Goal: Task Accomplishment & Management: Manage account settings

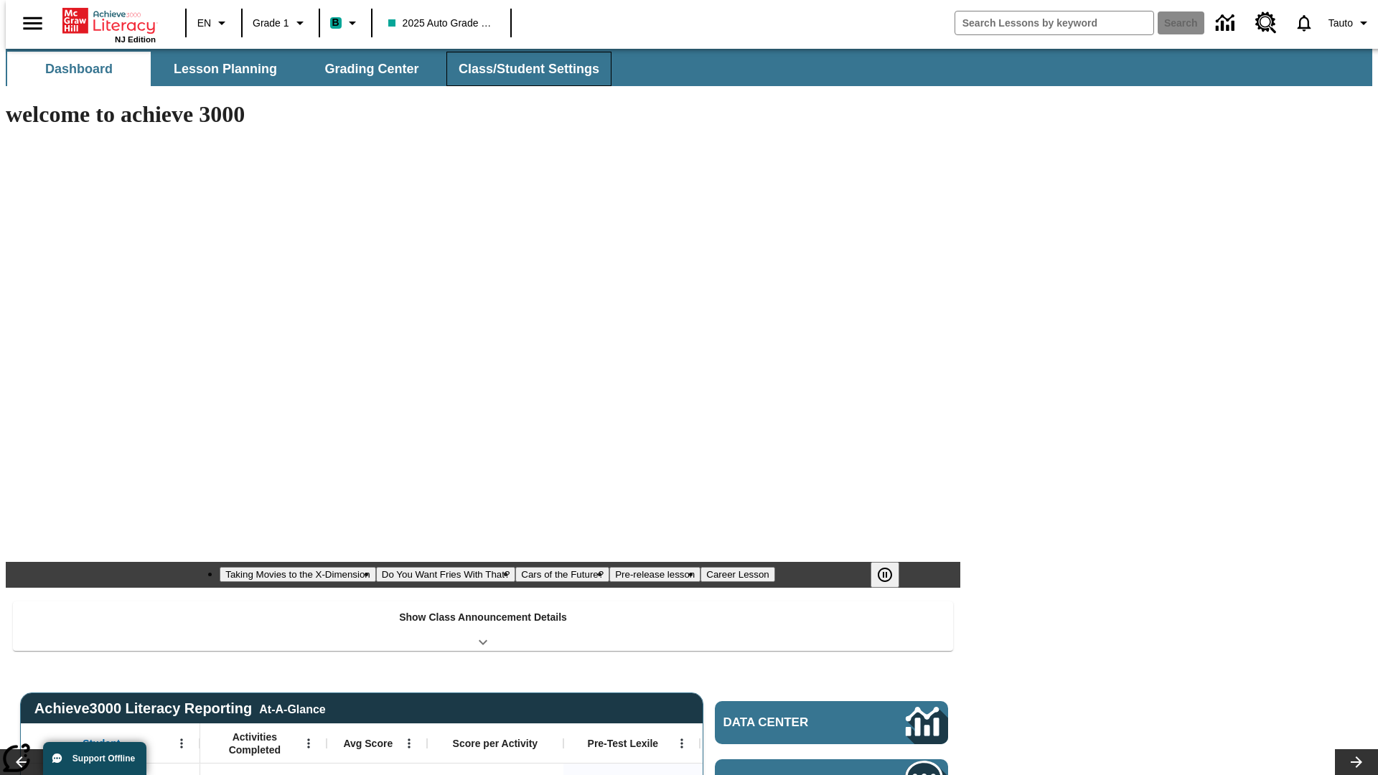
click at [521, 69] on button "Class/Student Settings" at bounding box center [528, 69] width 165 height 34
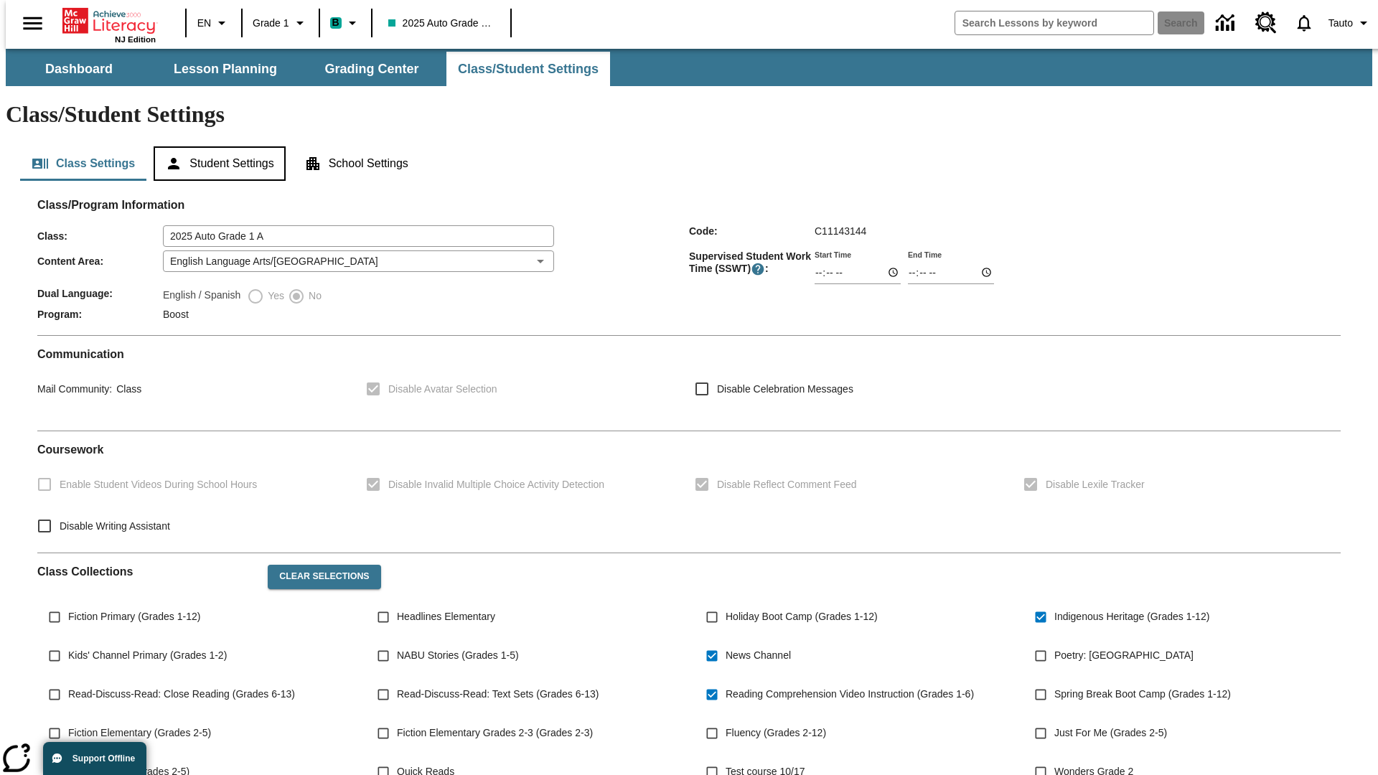
click at [216, 146] on button "Student Settings" at bounding box center [219, 163] width 131 height 34
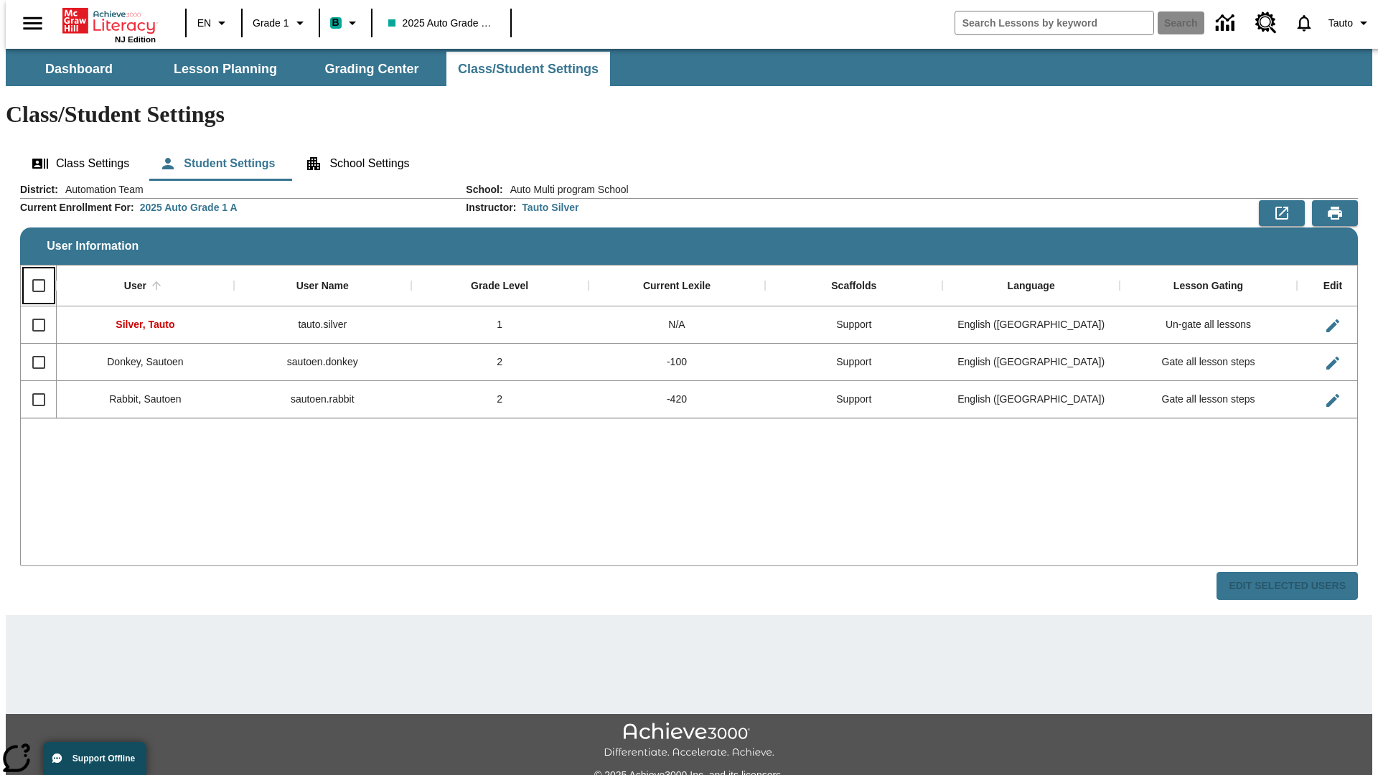
click at [32, 271] on input "Select all rows" at bounding box center [39, 286] width 30 height 30
checkbox input "true"
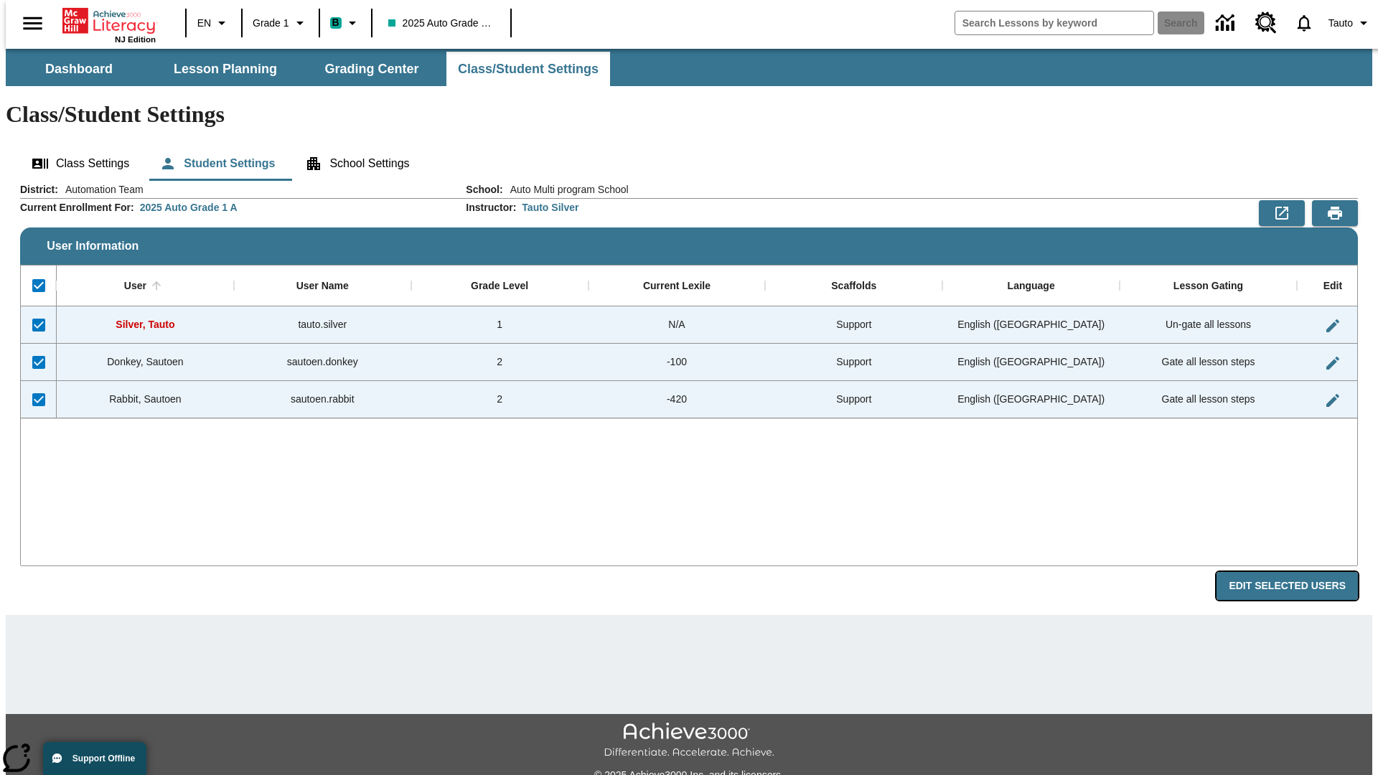
click at [1298, 572] on button "Edit Selected Users" at bounding box center [1287, 586] width 141 height 28
